Goal: Information Seeking & Learning: Check status

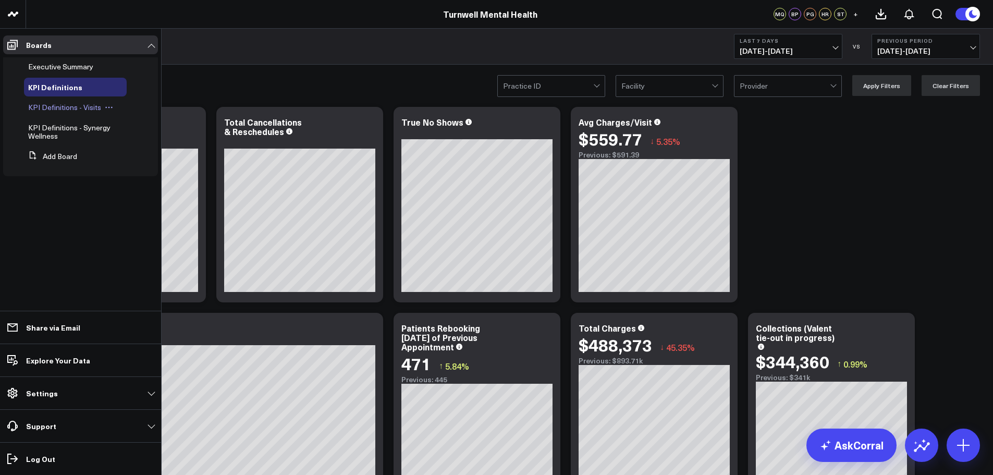
click at [93, 104] on span "KPI Definitions - Visits" at bounding box center [64, 107] width 73 height 10
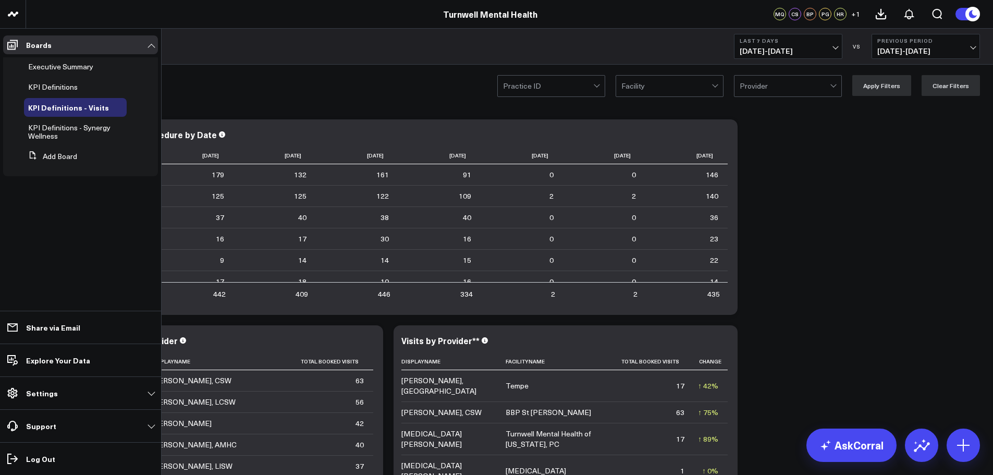
click at [0, 42] on li "Boards Executive Summary KPI Definitions KPI Definitions - Visits KPI Definitio…" at bounding box center [80, 109] width 161 height 161
click at [42, 83] on span "KPI Definitions" at bounding box center [53, 87] width 50 height 10
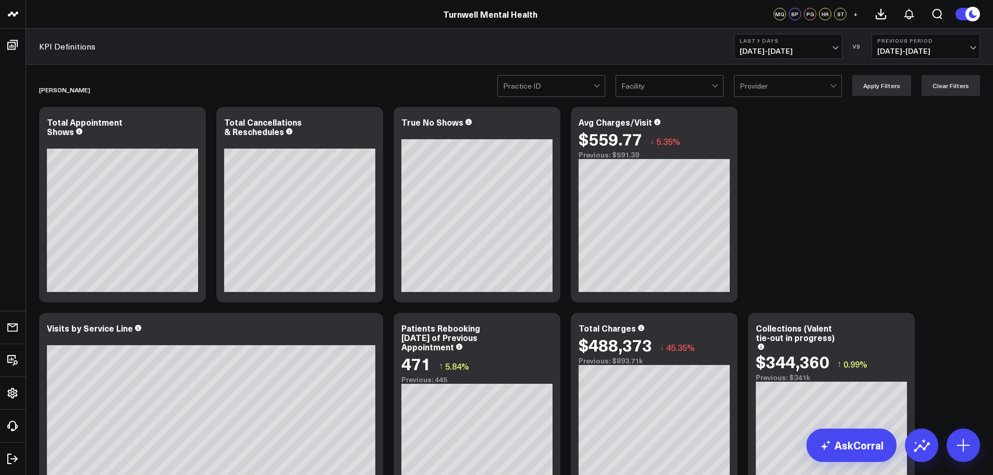
click at [584, 92] on div at bounding box center [548, 86] width 90 height 21
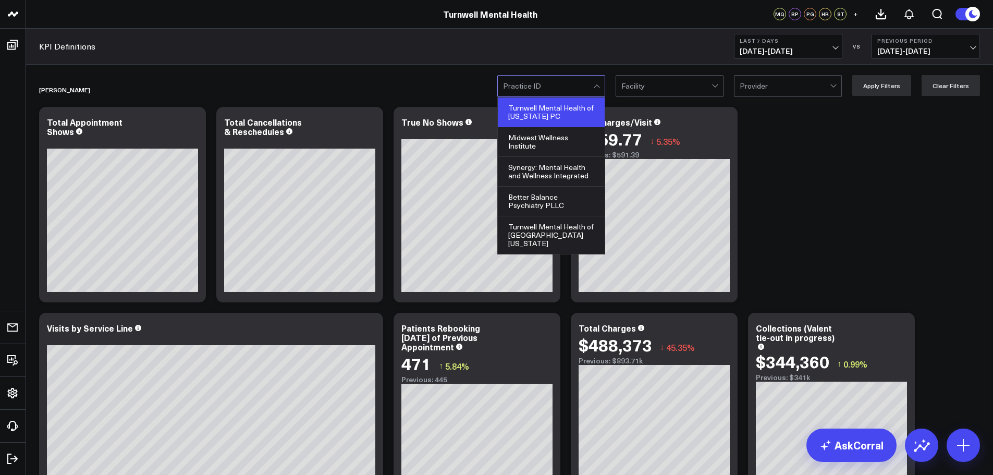
click at [569, 114] on div "Turnwell Mental Health of [US_STATE] PC" at bounding box center [551, 112] width 107 height 30
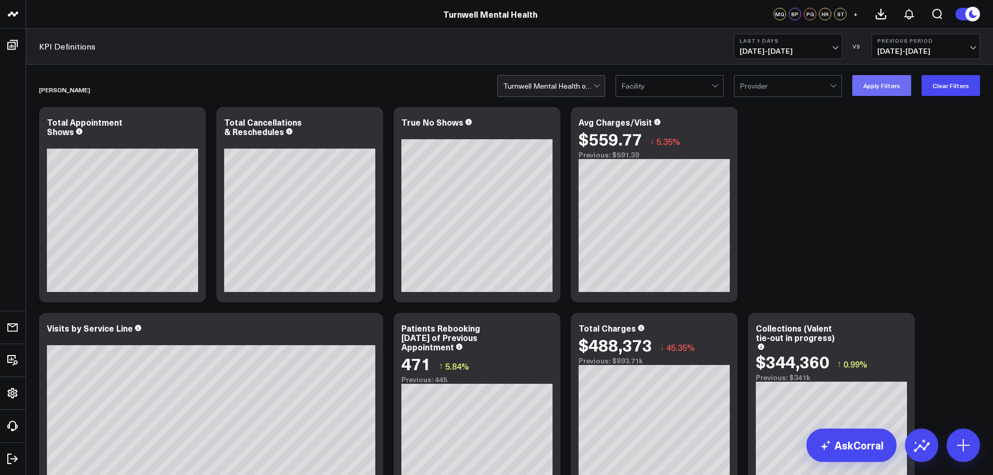
click at [882, 84] on button "Apply Filters" at bounding box center [881, 85] width 59 height 21
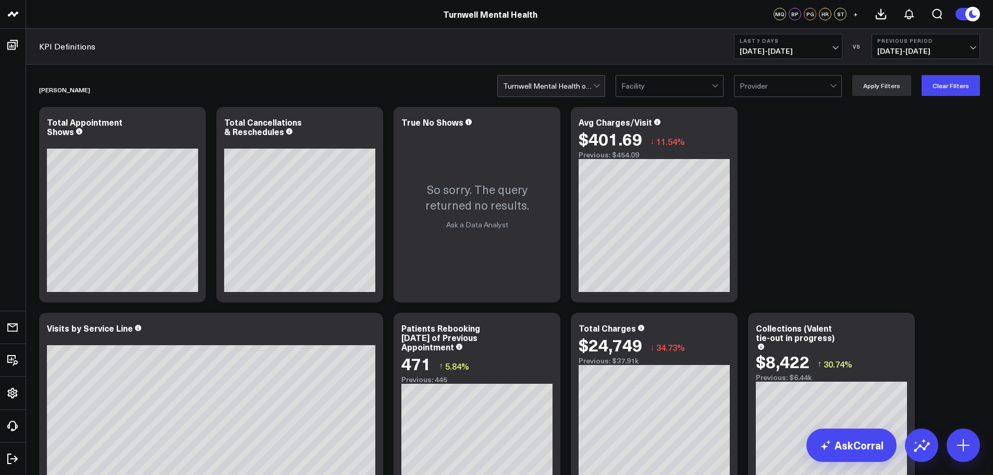
click at [789, 58] on button "Last 7 Days [DATE] - [DATE]" at bounding box center [788, 46] width 108 height 25
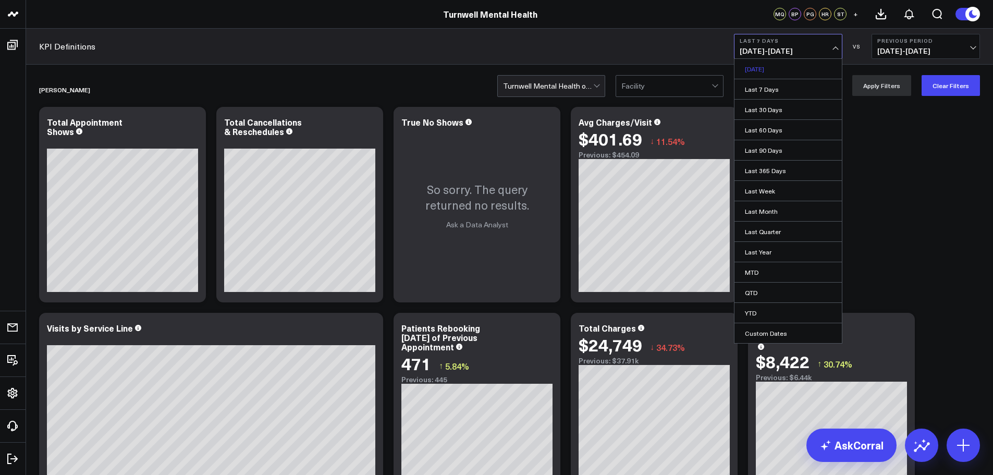
click at [785, 69] on link "[DATE]" at bounding box center [788, 69] width 107 height 20
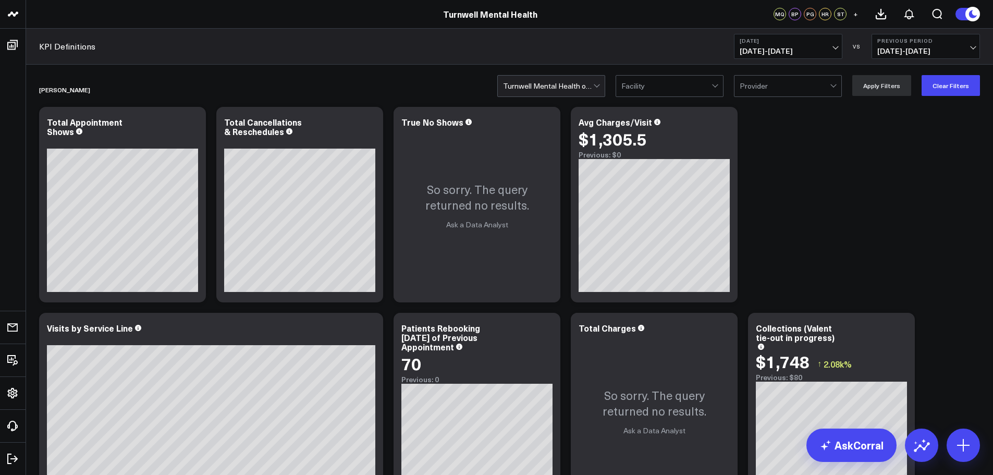
click at [974, 14] on icon at bounding box center [972, 13] width 11 height 11
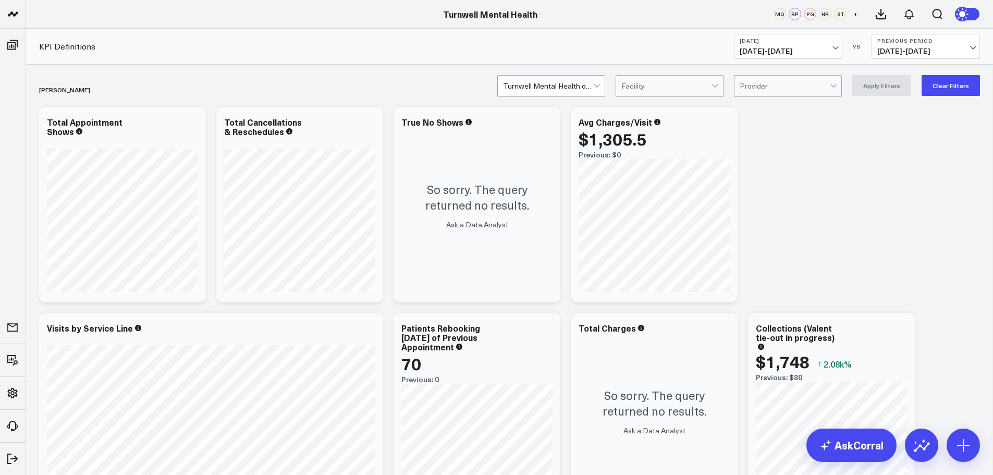
click at [968, 14] on icon at bounding box center [963, 13] width 11 height 11
